Goal: Task Accomplishment & Management: Use online tool/utility

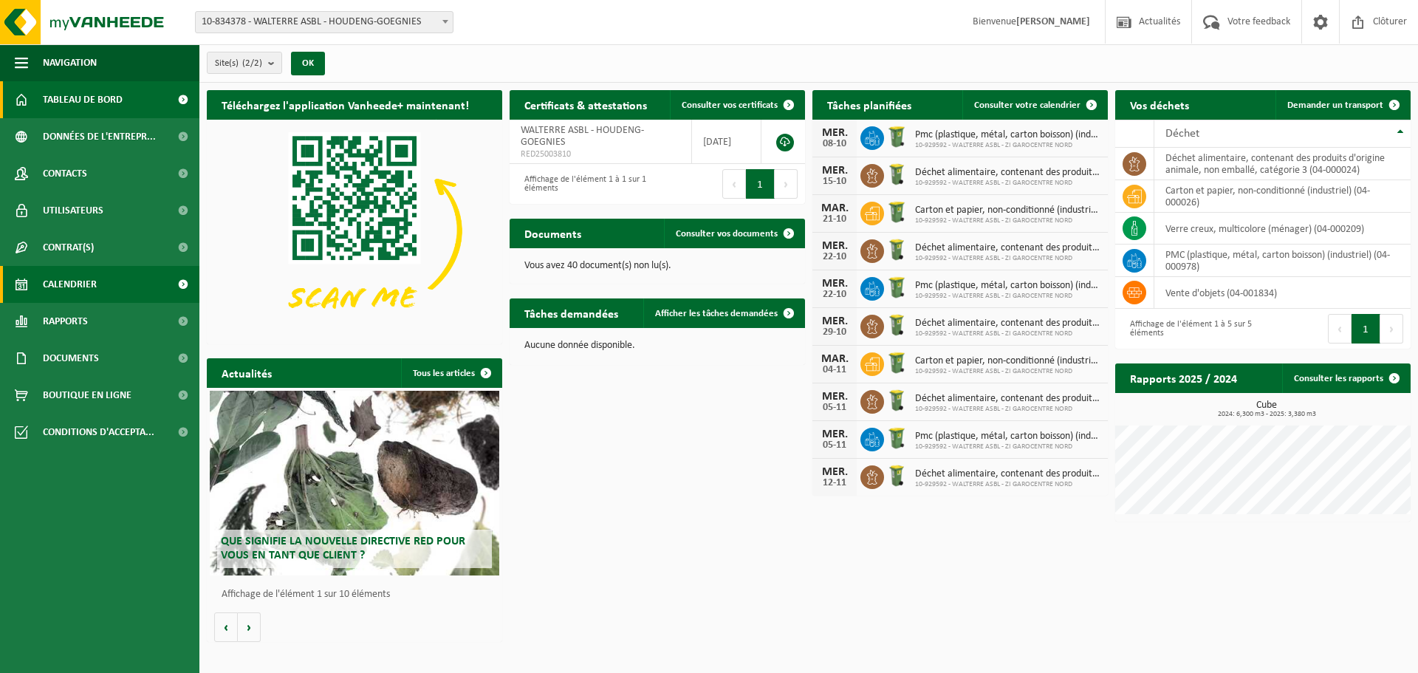
click at [85, 284] on span "Calendrier" at bounding box center [70, 284] width 54 height 37
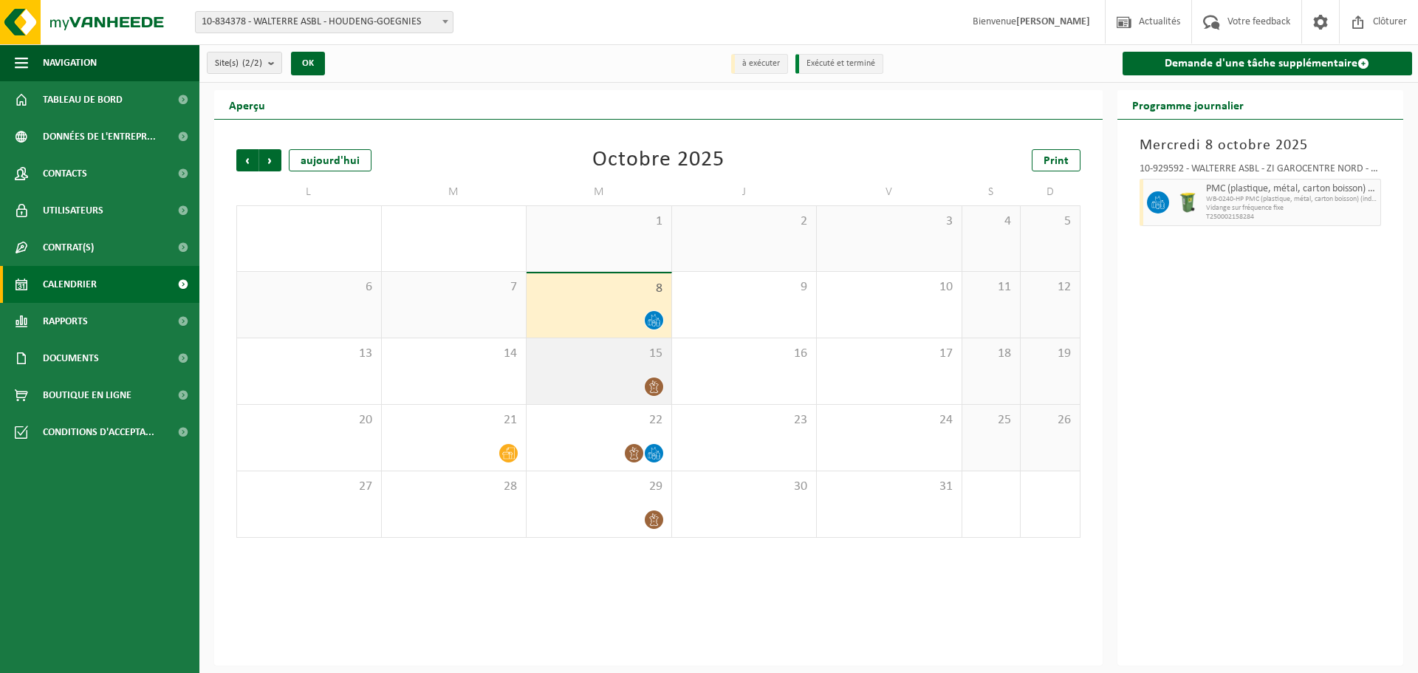
click at [609, 380] on div at bounding box center [599, 387] width 130 height 20
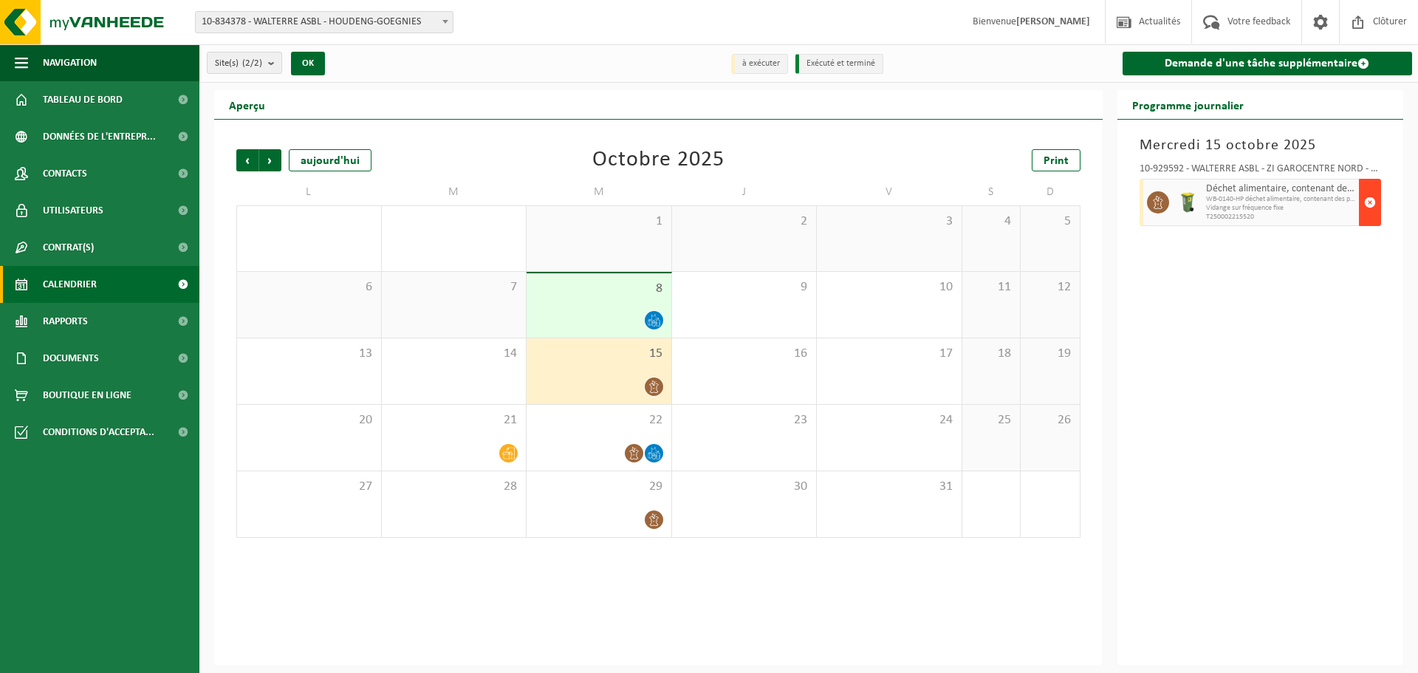
click at [1371, 199] on span "button" at bounding box center [1370, 203] width 12 height 30
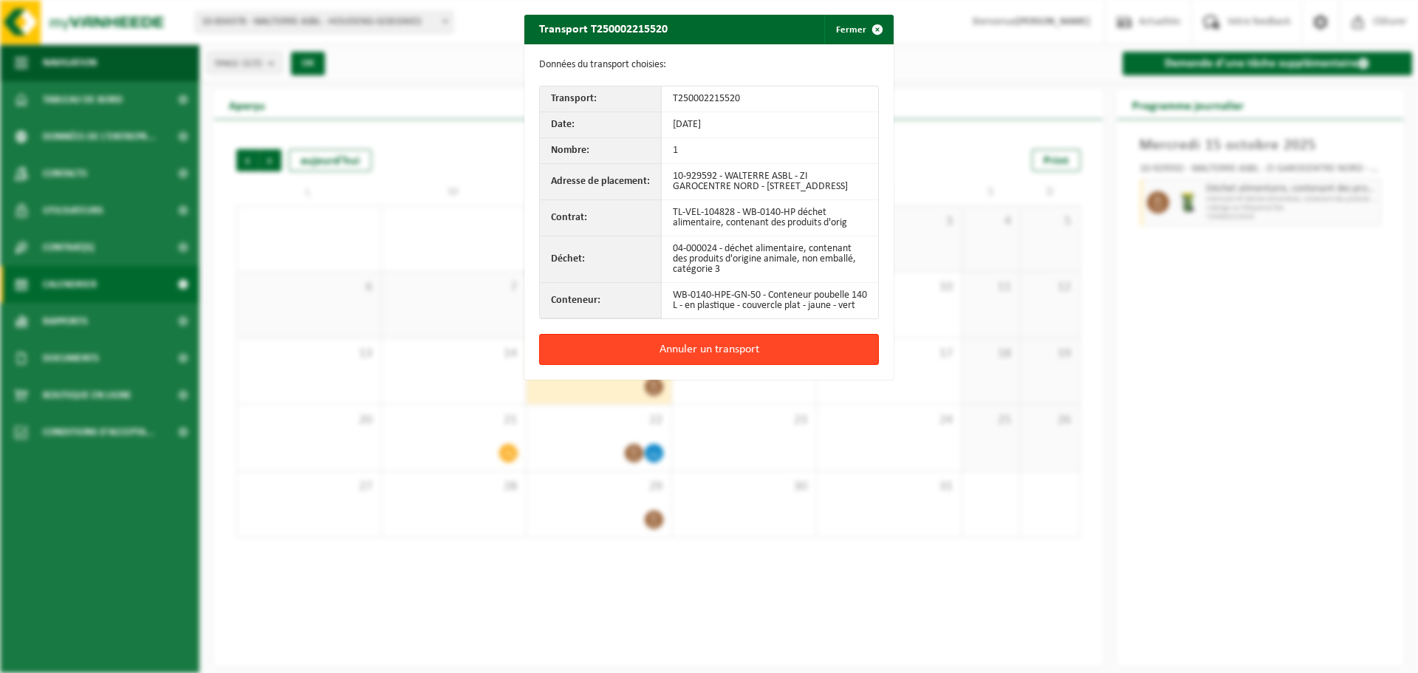
click at [666, 365] on button "Annuler un transport" at bounding box center [709, 349] width 340 height 31
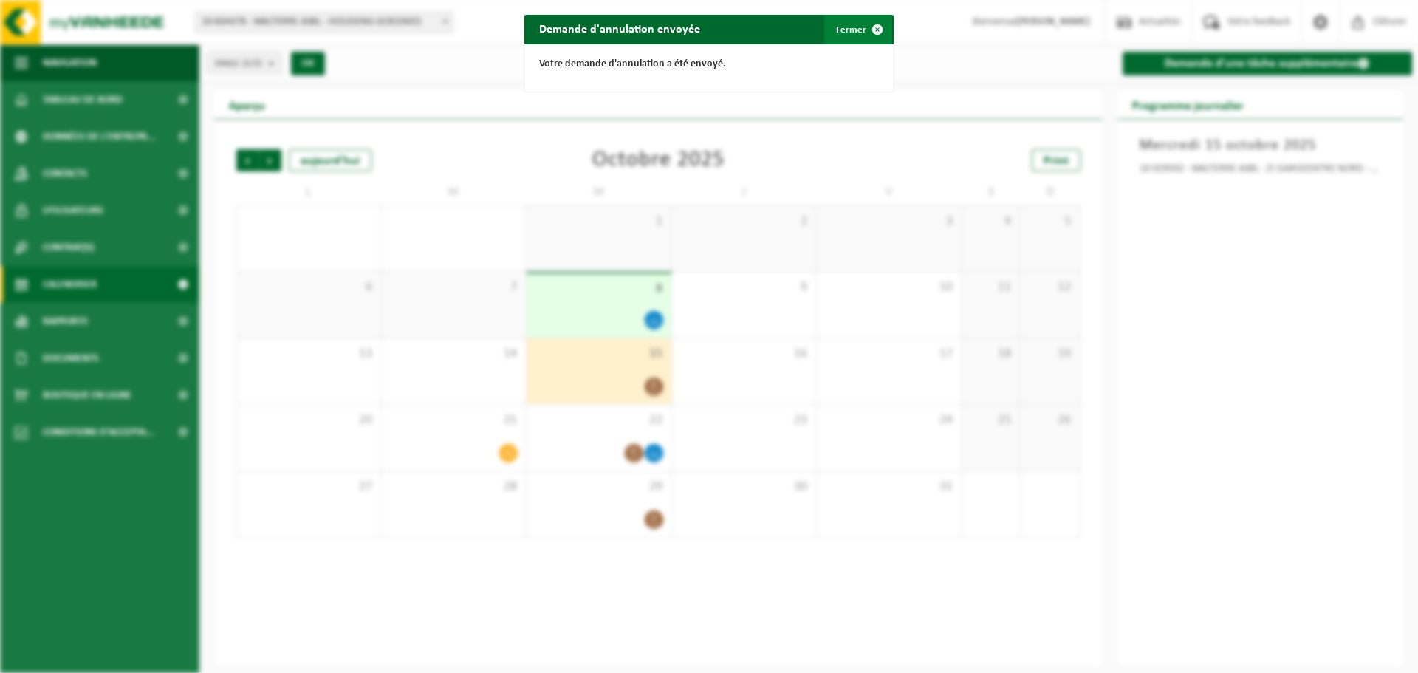
click at [834, 27] on button "Fermer" at bounding box center [858, 30] width 68 height 30
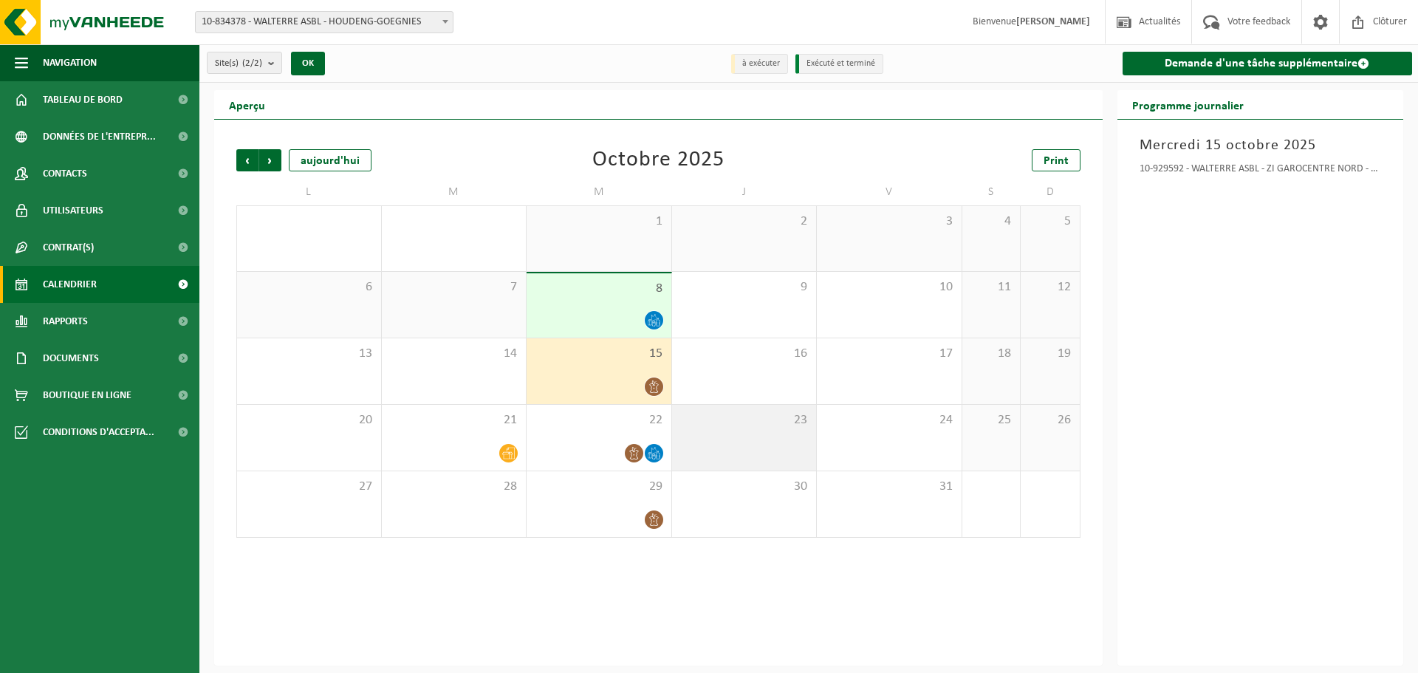
click at [701, 431] on div "23" at bounding box center [744, 438] width 145 height 66
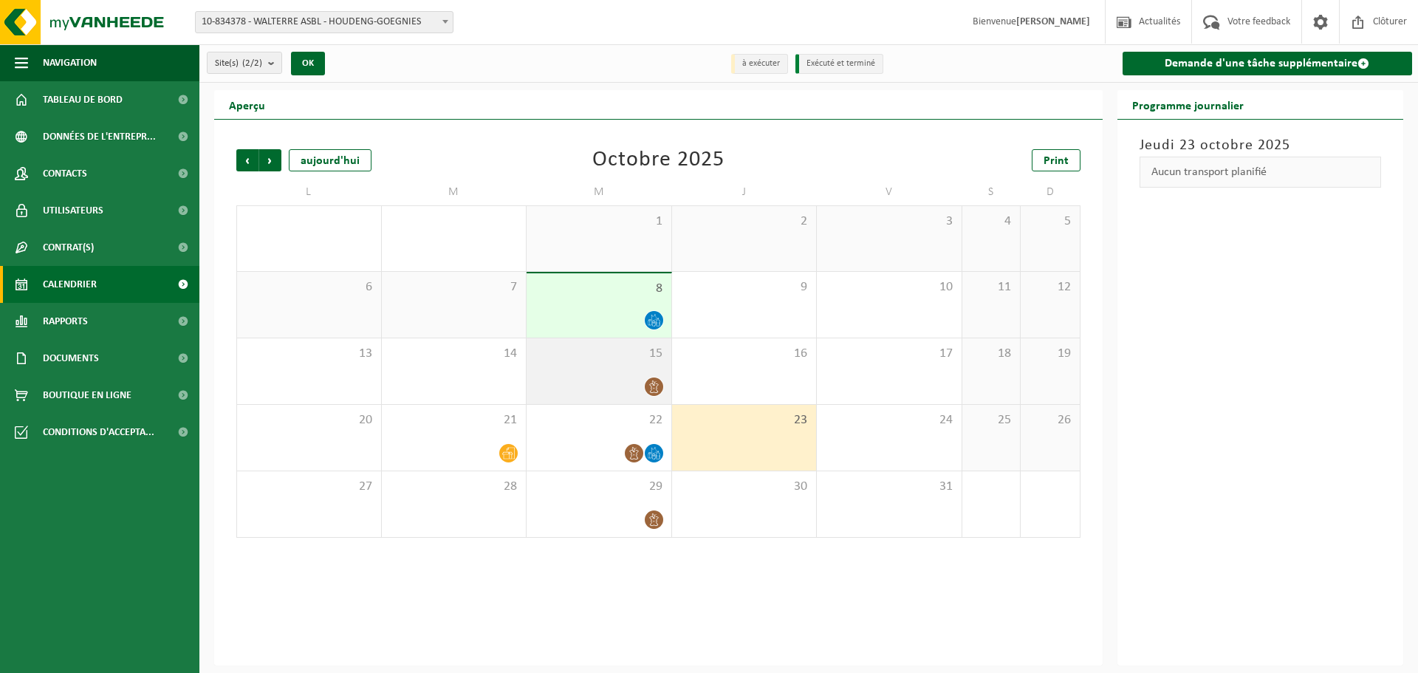
click at [597, 381] on div at bounding box center [599, 387] width 130 height 20
